Goal: Task Accomplishment & Management: Manage account settings

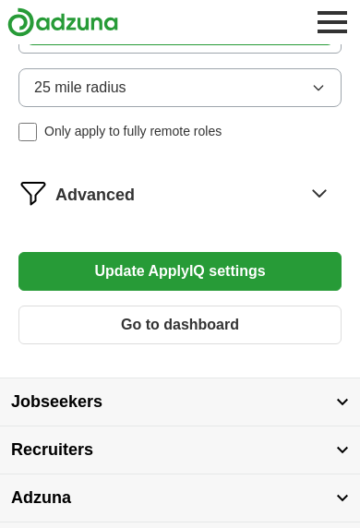
scroll to position [1236, 0]
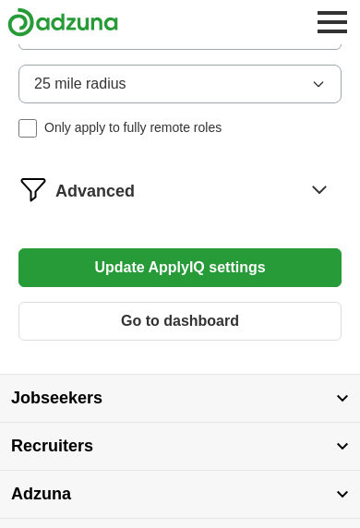
click at [254, 319] on button "Go to dashboard" at bounding box center [179, 321] width 323 height 39
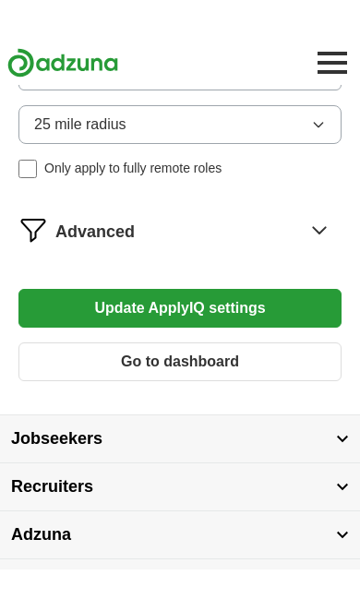
scroll to position [1326, 0]
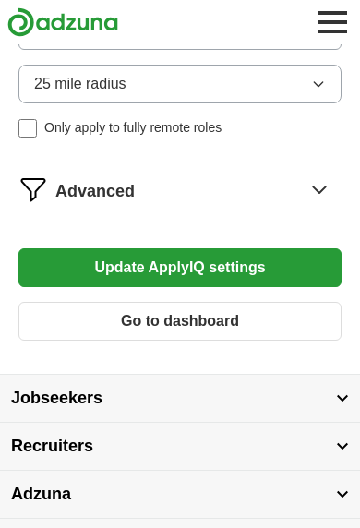
click at [316, 187] on icon at bounding box center [320, 190] width 30 height 30
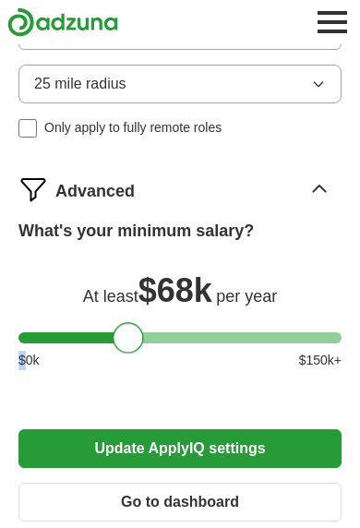
click at [226, 453] on button "Update ApplyIQ settings" at bounding box center [179, 448] width 323 height 39
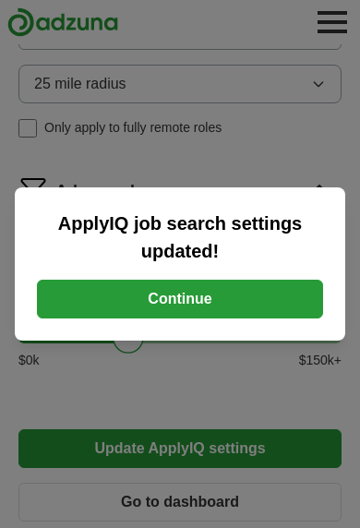
click at [208, 319] on button "Continue" at bounding box center [180, 299] width 286 height 39
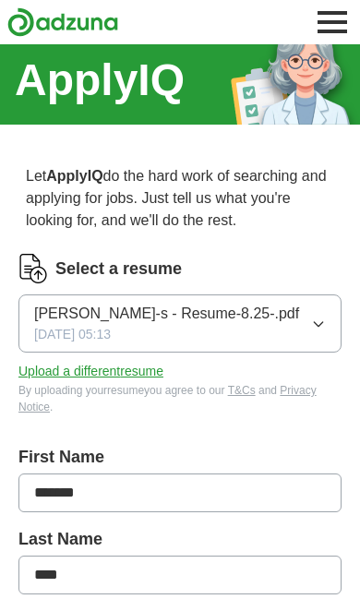
scroll to position [0, 0]
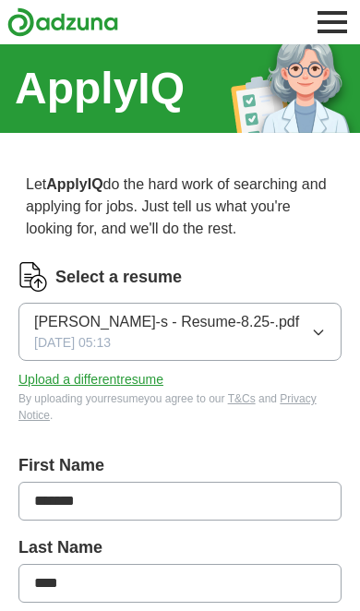
click at [336, 17] on button "Toggle main navigation menu" at bounding box center [332, 22] width 41 height 41
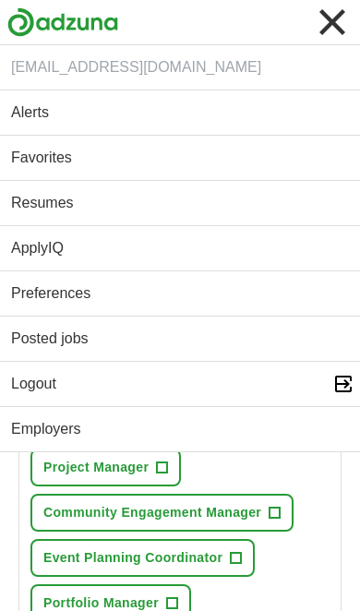
scroll to position [610, 0]
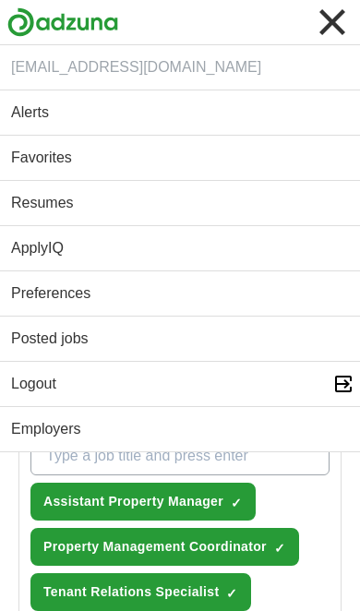
click at [335, 17] on button "Toggle main navigation menu" at bounding box center [332, 22] width 41 height 41
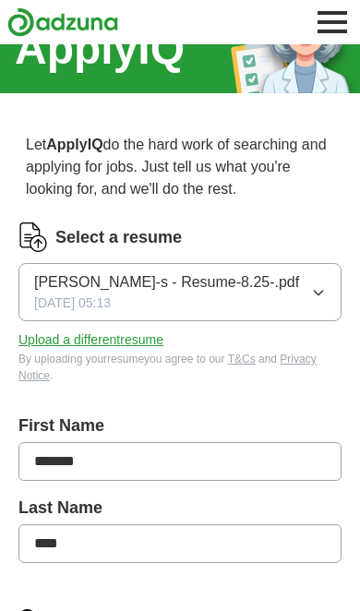
scroll to position [0, 0]
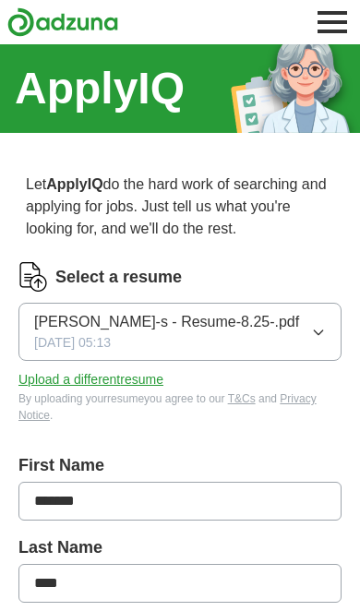
click at [311, 329] on icon "button" at bounding box center [318, 332] width 15 height 15
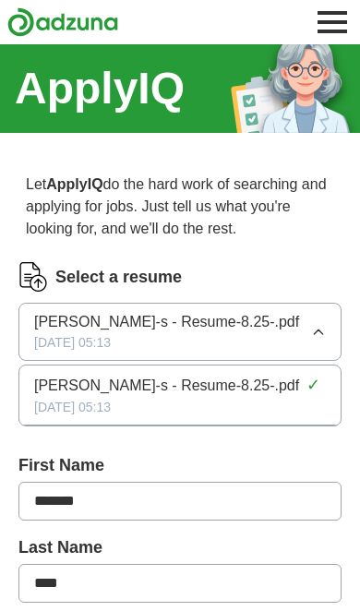
click at [307, 332] on button "Evelynn Kern-s - Resume-8.25-.pdf 09/08/2025, 05:13" at bounding box center [179, 332] width 323 height 58
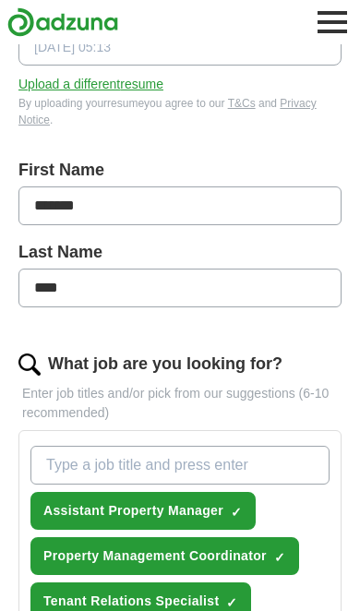
scroll to position [287, 0]
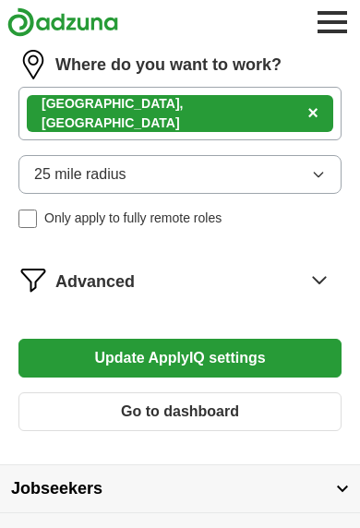
scroll to position [948, 0]
